Goal: Feedback & Contribution: Submit feedback/report problem

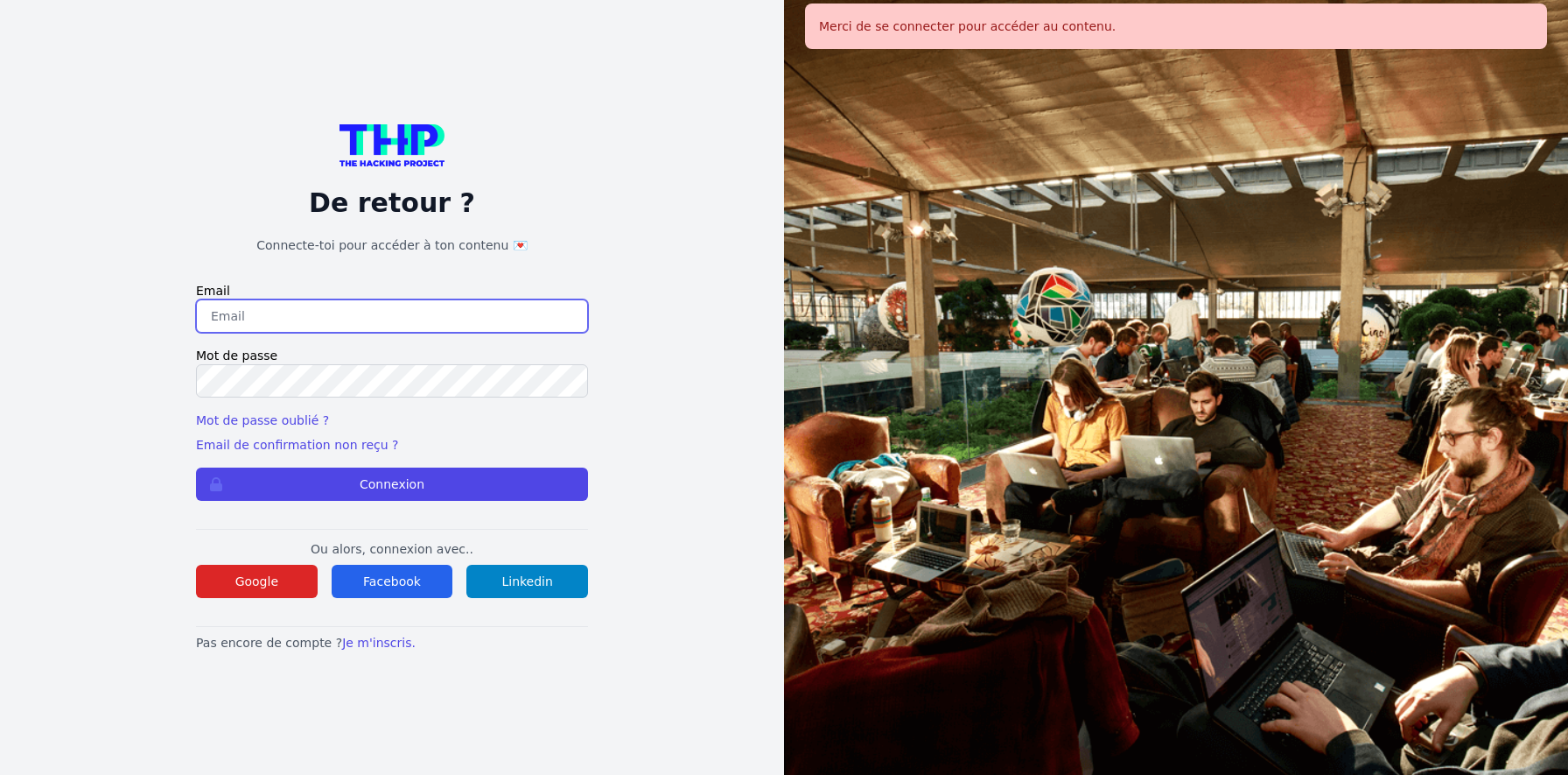
type input "jruelle@hotmail.fr"
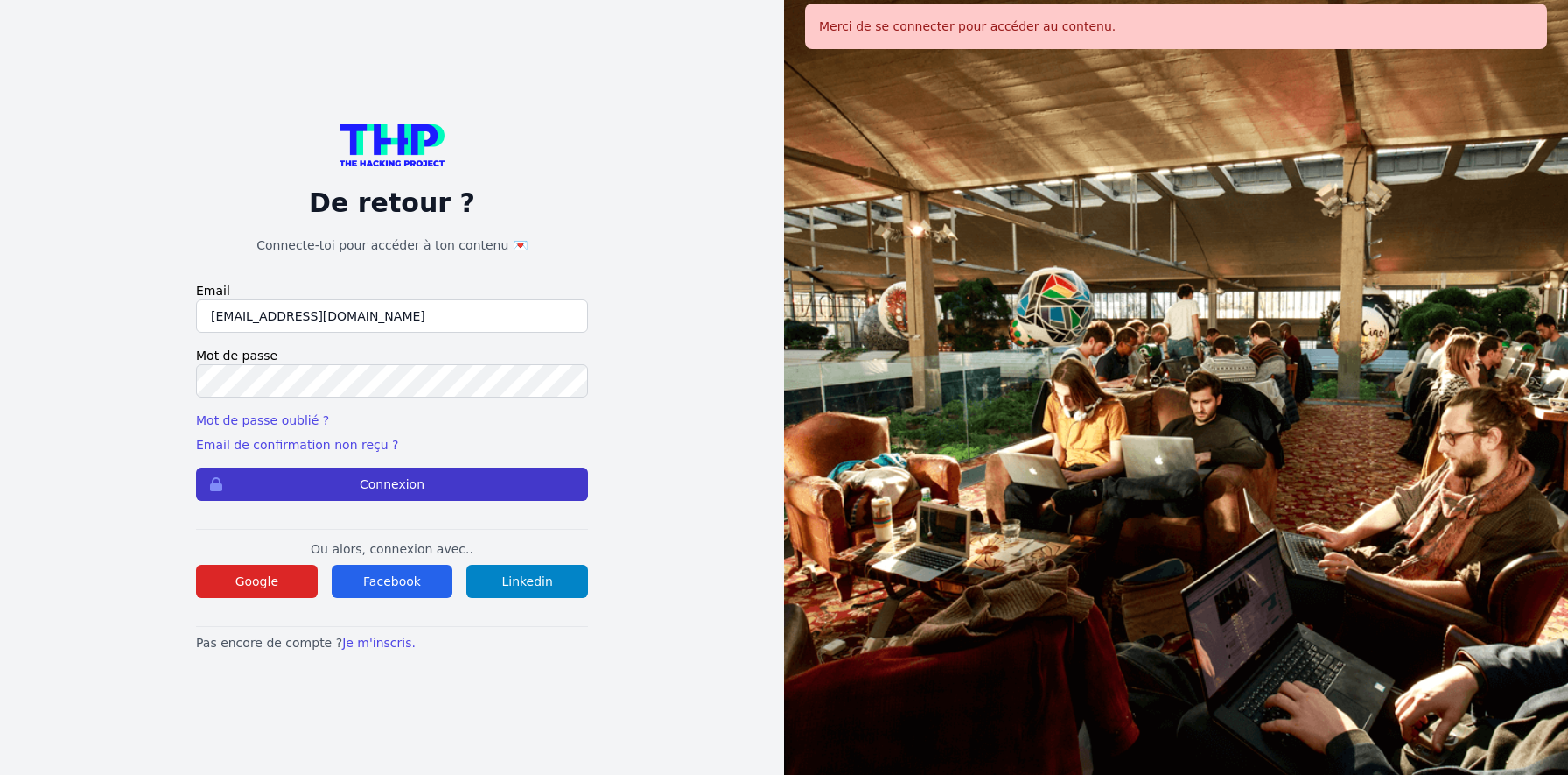
click at [451, 481] on button "Connexion" at bounding box center [391, 484] width 392 height 33
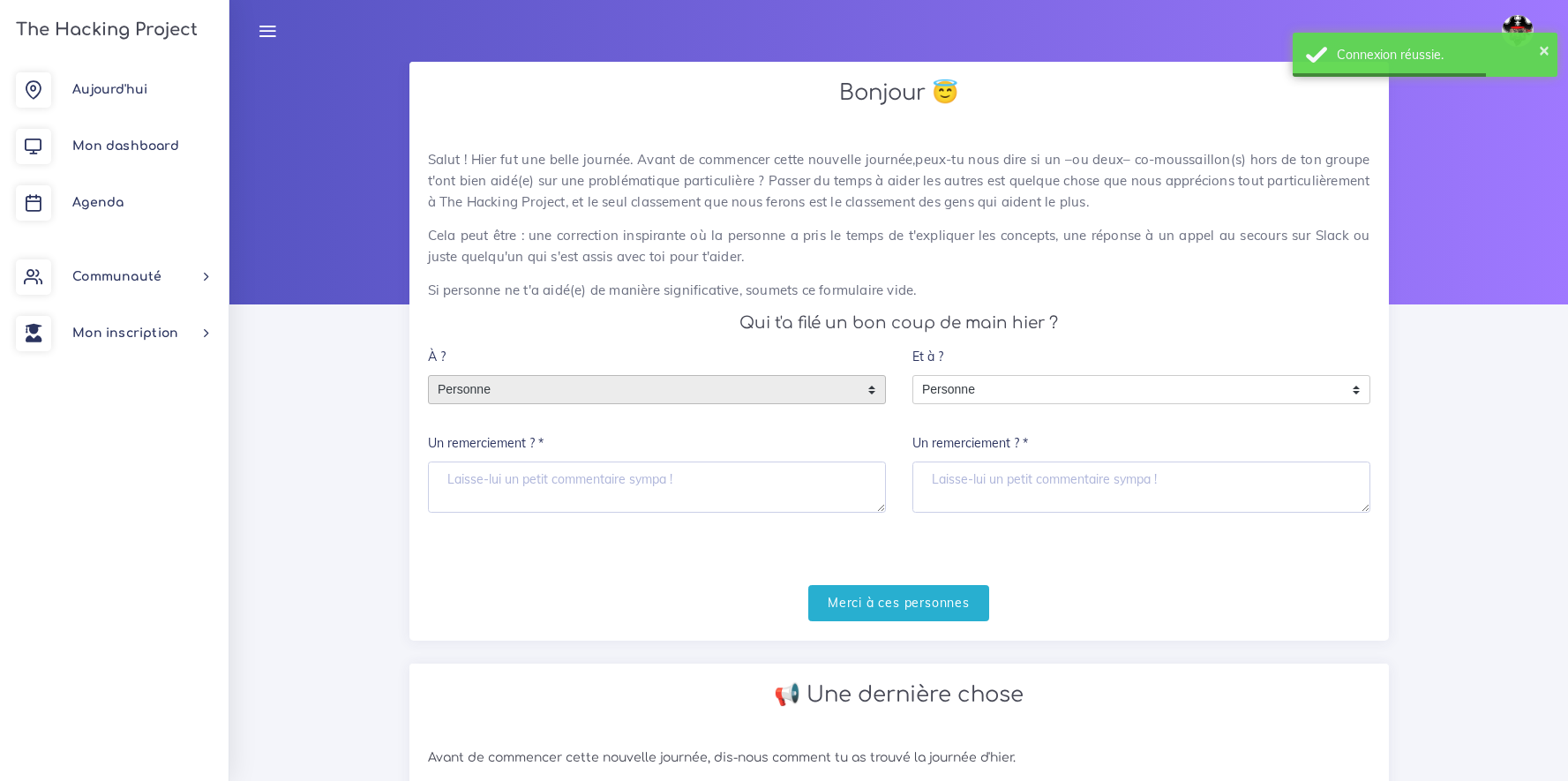
click at [636, 393] on span "Personne" at bounding box center [643, 390] width 430 height 29
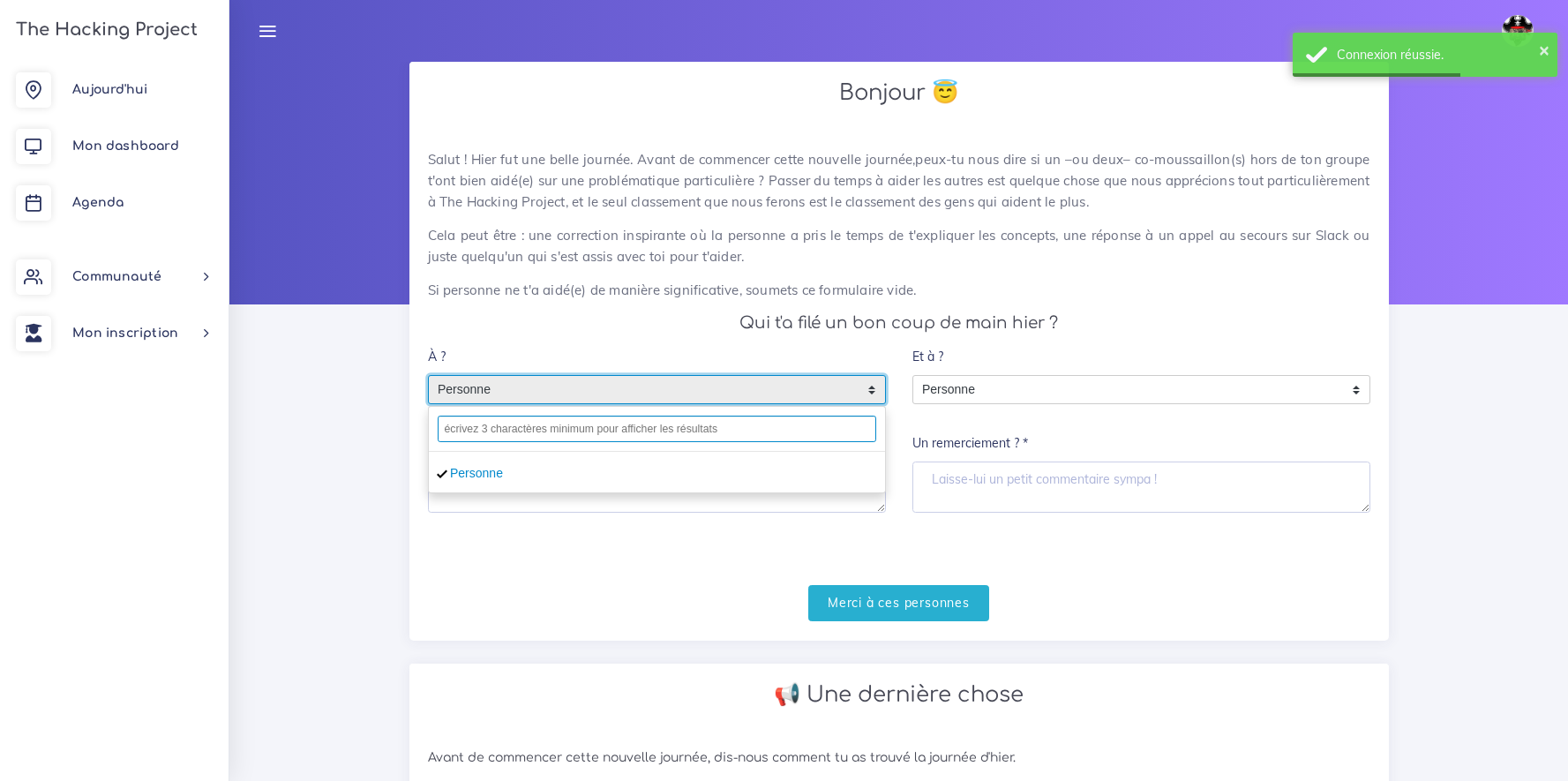
click at [631, 435] on input "text" at bounding box center [656, 429] width 438 height 27
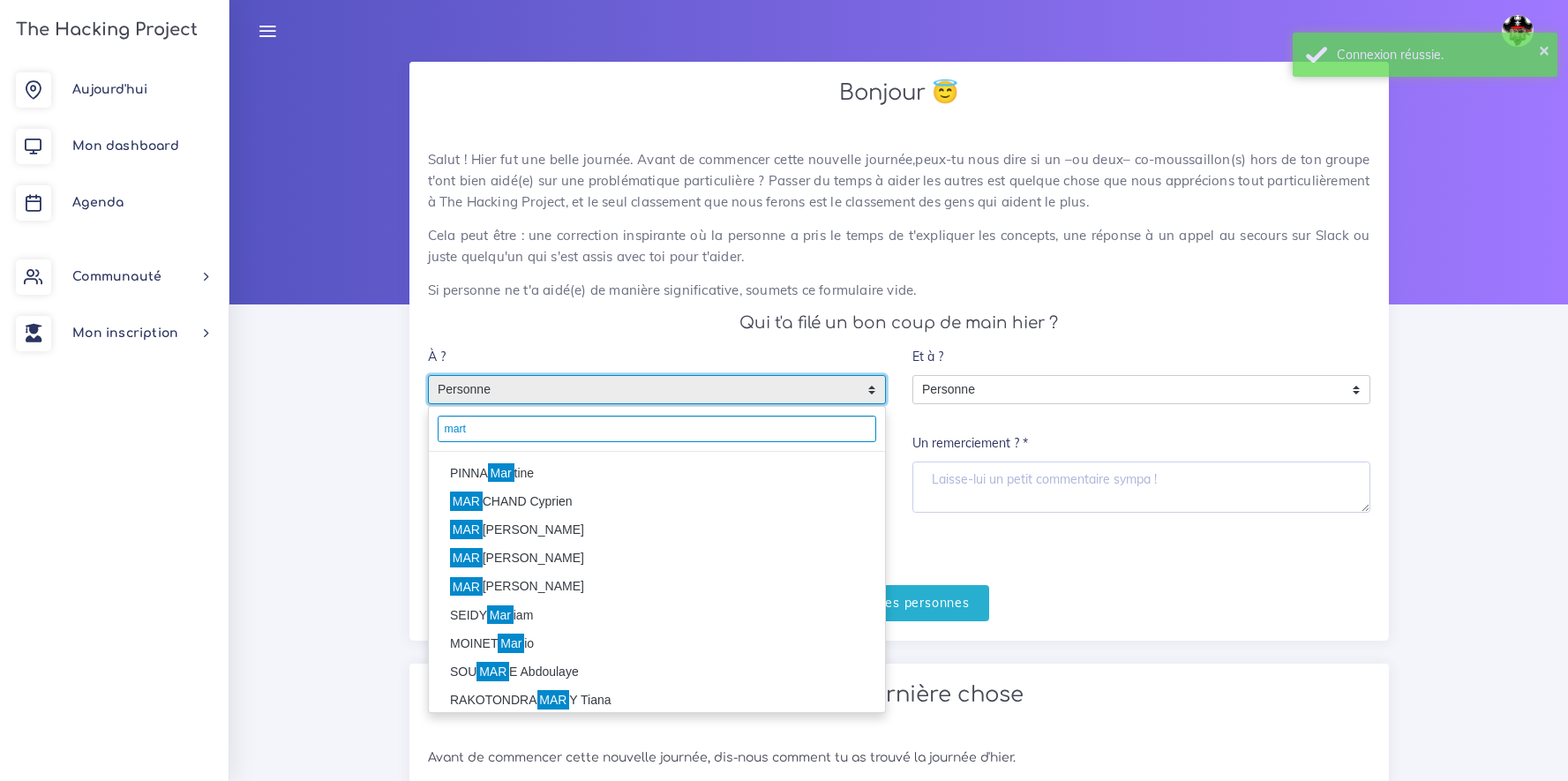
type input "mart"
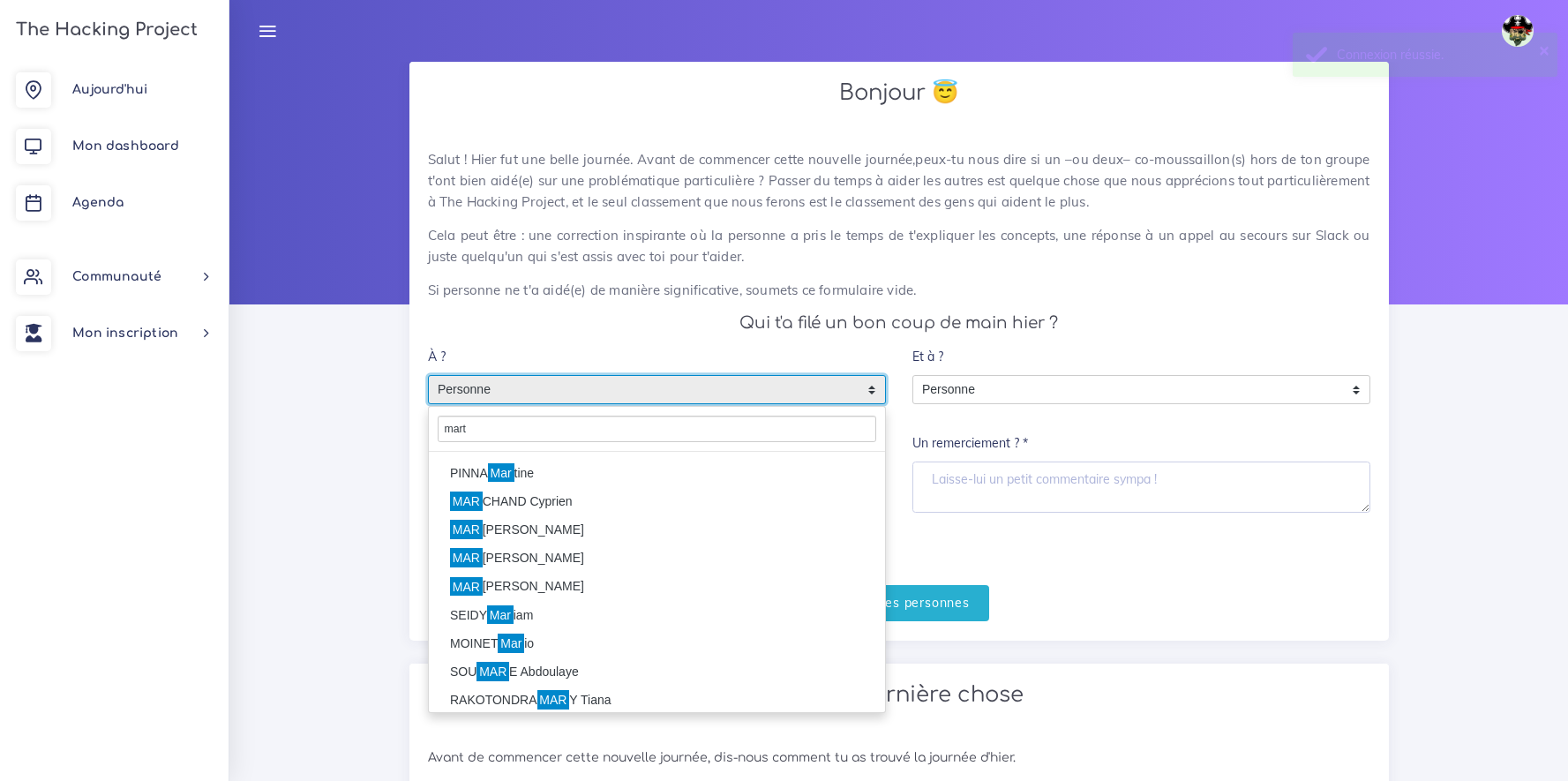
click at [488, 478] on li "PINNA Mar tine" at bounding box center [656, 473] width 456 height 29
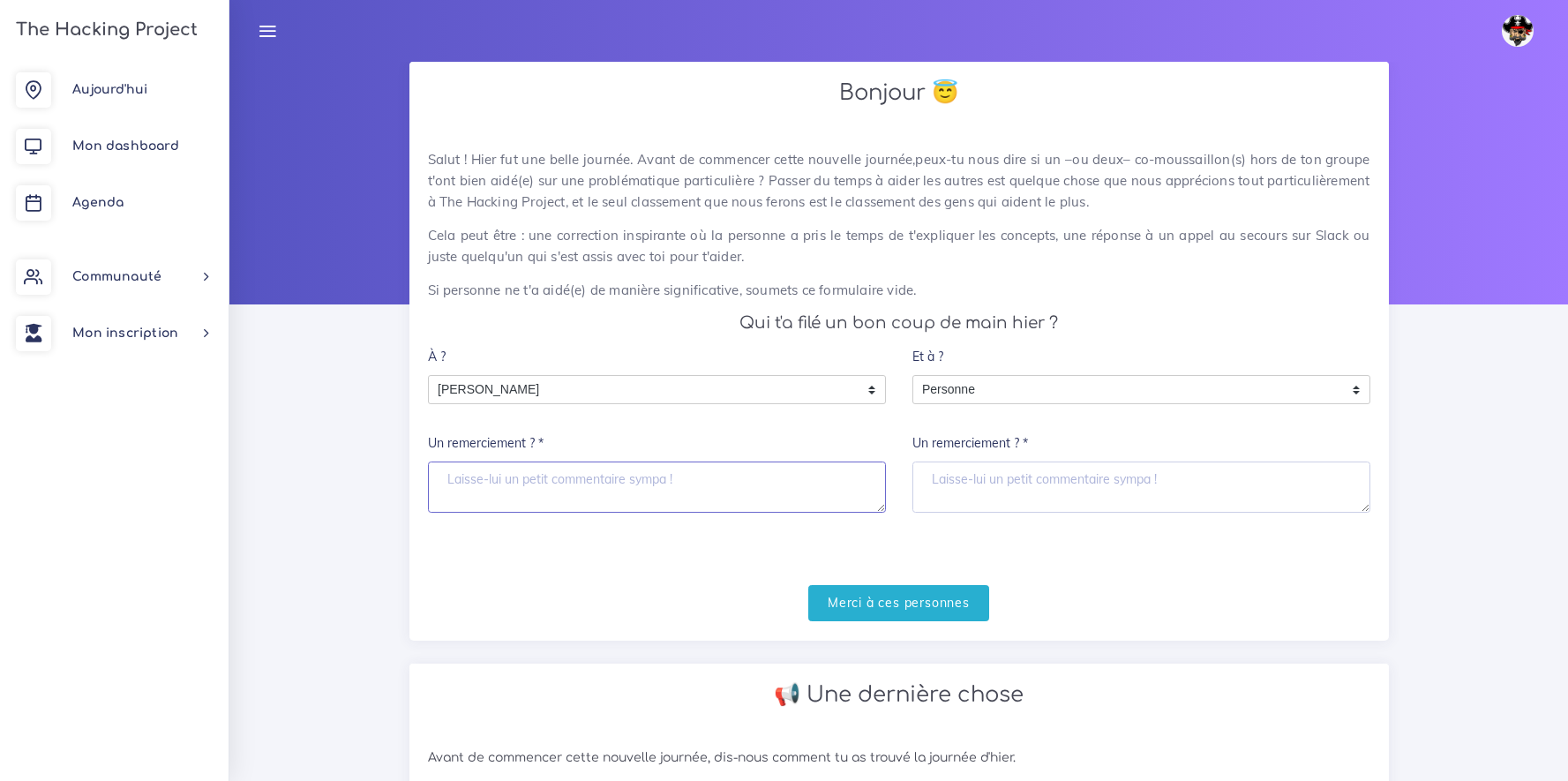
click at [504, 484] on textarea "Un remerciement ? *" at bounding box center [656, 487] width 458 height 51
type textarea "Merci pour ce moment ;)"
click at [909, 610] on input "Merci à ces personnes" at bounding box center [898, 603] width 181 height 36
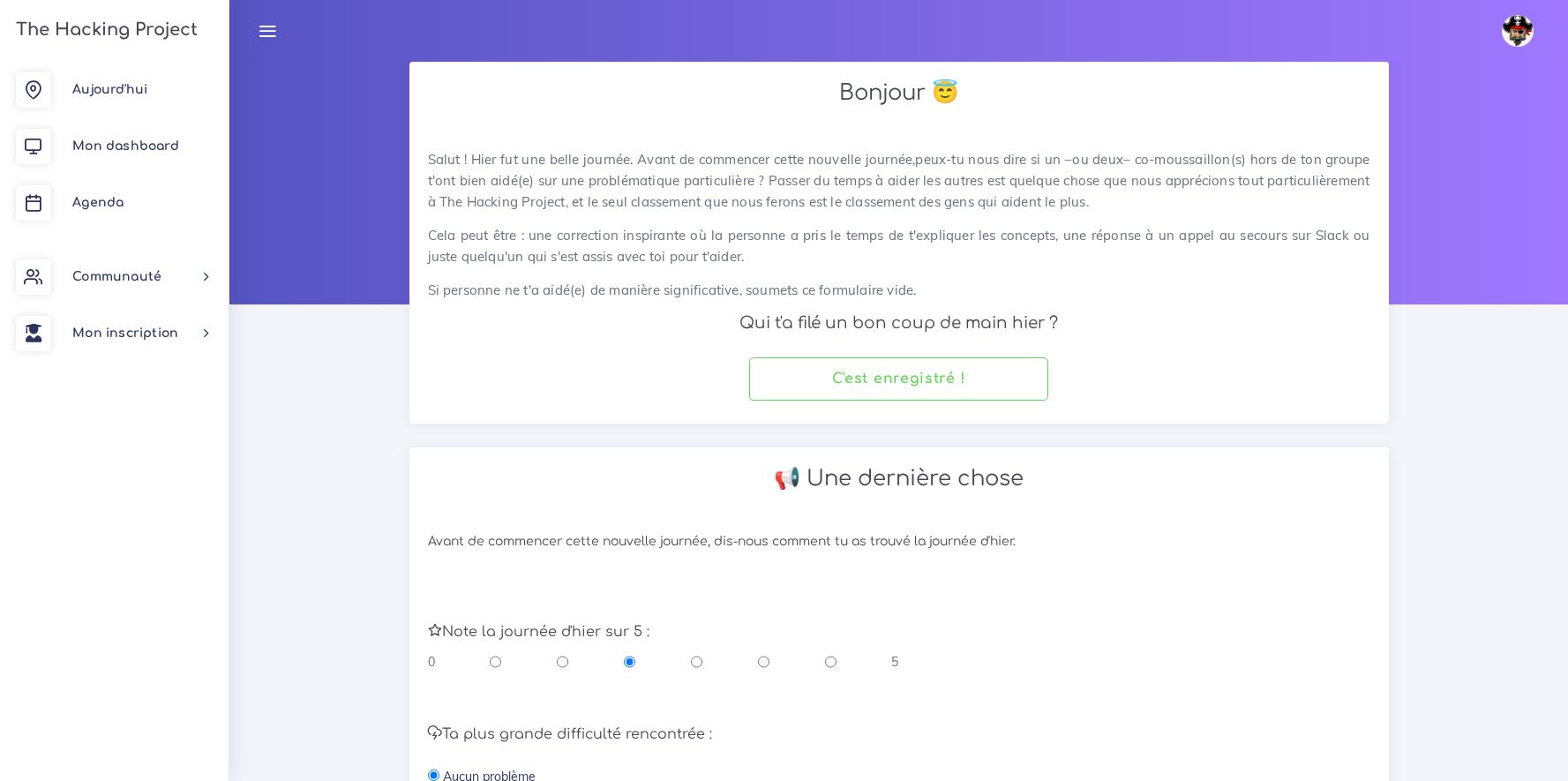
click at [831, 663] on input "radio" at bounding box center [831, 661] width 11 height 18
radio input "true"
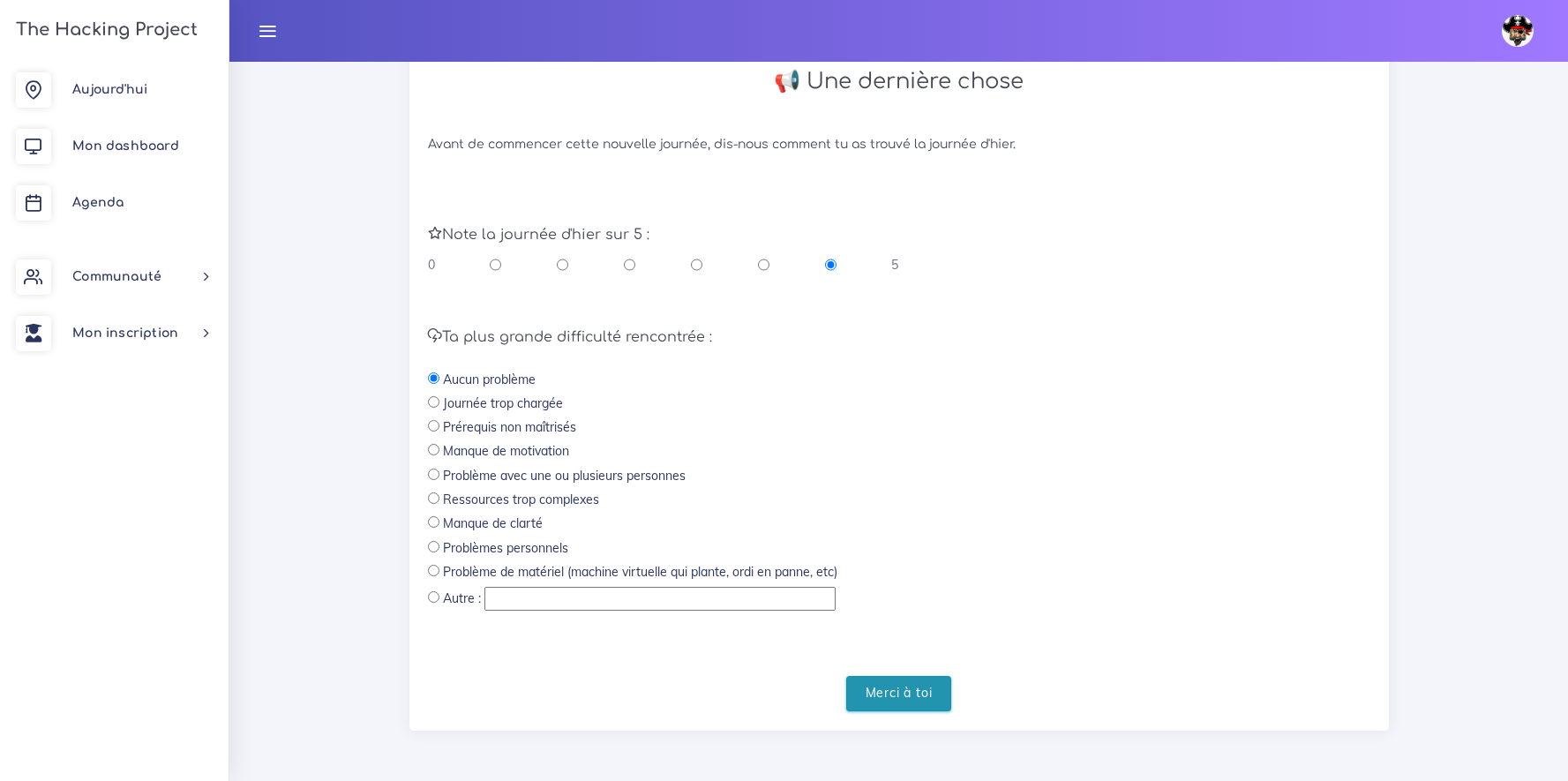
click at [906, 687] on input "Merci à toi" at bounding box center [898, 693] width 106 height 36
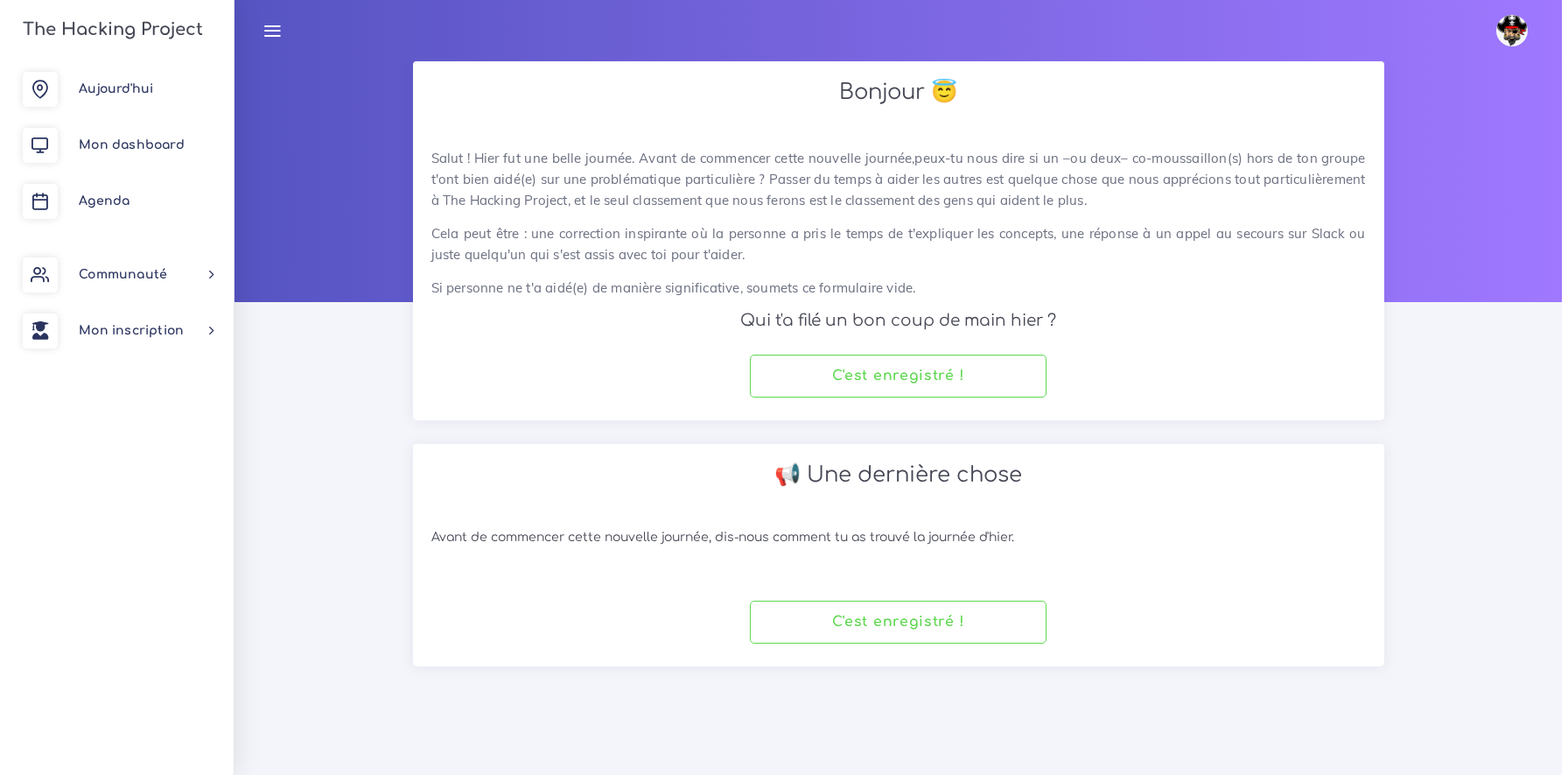
scroll to position [0, 0]
